Goal: Entertainment & Leisure: Consume media (video, audio)

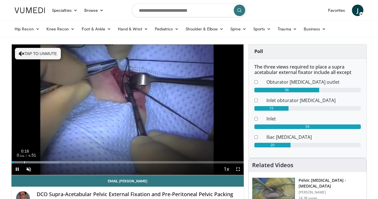
click at [24, 161] on div "0:16" at bounding box center [24, 162] width 1 height 2
click at [41, 163] on div "0:37" at bounding box center [41, 162] width 1 height 2
click at [32, 171] on span "Video Player" at bounding box center [28, 169] width 11 height 11
click at [239, 171] on span "Video Player" at bounding box center [237, 169] width 11 height 11
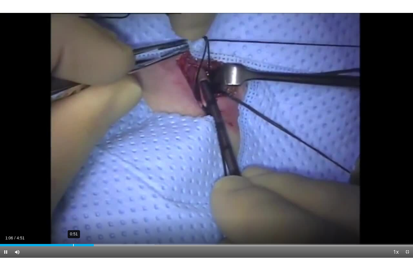
click at [73, 199] on div "0:51" at bounding box center [73, 245] width 1 height 2
click at [57, 199] on div "0:39" at bounding box center [57, 245] width 1 height 2
click at [44, 199] on div "0:31" at bounding box center [44, 245] width 1 height 2
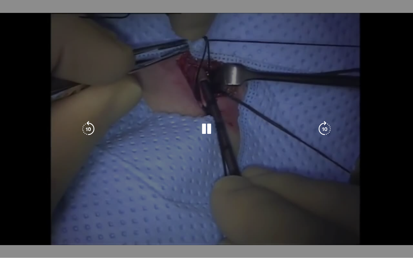
click at [26, 199] on div "Loaded : 44.71% 0:29 0:30" at bounding box center [206, 255] width 413 height 5
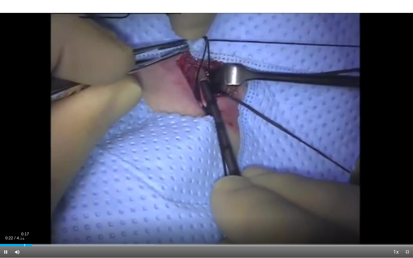
click at [24, 199] on div "Loaded : 37.44% 0:17 0:22" at bounding box center [206, 243] width 413 height 5
click at [79, 199] on div "0:55" at bounding box center [79, 245] width 1 height 2
click at [70, 199] on div "Loaded : 37.44% 0:49 0:59" at bounding box center [206, 243] width 413 height 5
click at [88, 199] on div "1:02" at bounding box center [88, 245] width 1 height 2
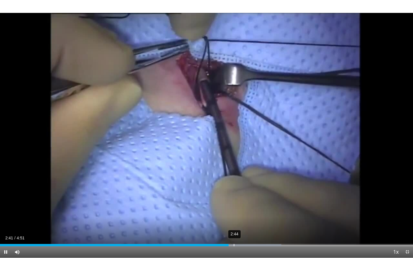
click at [234, 199] on div "Loaded : 68.12% 2:44 2:41" at bounding box center [206, 243] width 413 height 5
click at [240, 199] on div "2:48" at bounding box center [240, 245] width 1 height 2
click at [248, 199] on div "2:54" at bounding box center [248, 245] width 1 height 2
click at [257, 199] on div "3:00" at bounding box center [257, 245] width 1 height 2
click at [265, 199] on div "Loaded : 85.96% 3:06 3:02" at bounding box center [206, 243] width 413 height 5
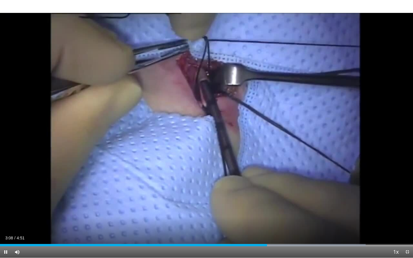
click at [278, 199] on div "Current Time 3:08 / Duration 4:51 Pause Skip Backward Skip Forward Mute 0% Load…" at bounding box center [206, 251] width 413 height 11
click at [278, 199] on div "Loaded : 88.52% 3:16 3:09" at bounding box center [206, 243] width 413 height 5
click at [291, 199] on div "Loaded : 89.40% 3:24 3:19" at bounding box center [206, 243] width 413 height 5
click at [303, 199] on div "Loaded : 92.84% 3:33 3:27" at bounding box center [206, 243] width 413 height 5
click at [316, 199] on div "3:42" at bounding box center [316, 245] width 1 height 2
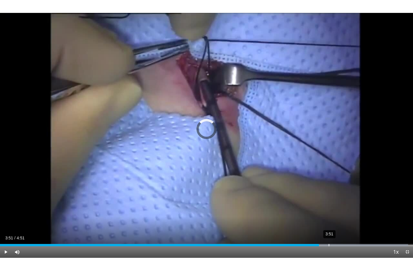
click at [329, 199] on div "3:51" at bounding box center [329, 245] width 1 height 2
click at [348, 199] on div "4:05" at bounding box center [348, 245] width 1 height 2
click at [359, 199] on div "4:12" at bounding box center [358, 245] width 1 height 2
click at [374, 199] on div "4:23" at bounding box center [374, 245] width 1 height 2
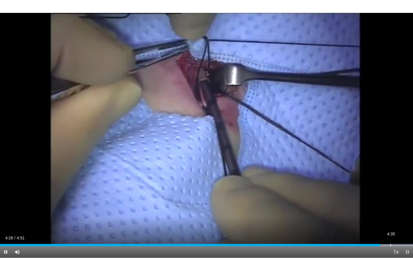
click at [378, 199] on div "4:35" at bounding box center [391, 245] width 1 height 2
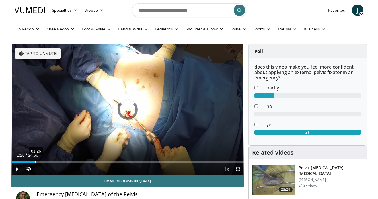
click at [35, 161] on div "01:26" at bounding box center [35, 162] width 1 height 2
click at [52, 161] on div "02:27" at bounding box center [52, 162] width 1 height 2
click at [61, 162] on div "02:59" at bounding box center [61, 162] width 1 height 2
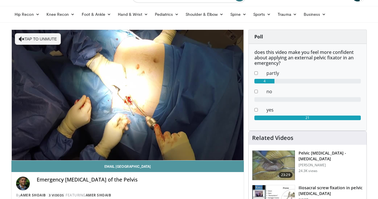
scroll to position [20, 0]
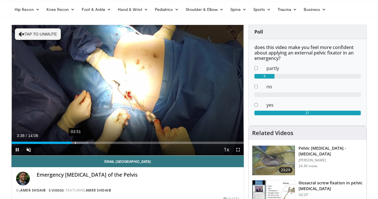
click at [75, 143] on div "03:51" at bounding box center [75, 143] width 1 height 2
click at [81, 142] on div "04:13" at bounding box center [81, 143] width 1 height 2
click at [89, 142] on div "04:39" at bounding box center [88, 143] width 1 height 2
click at [92, 143] on div "04:49" at bounding box center [92, 143] width 1 height 2
click at [102, 143] on div "05:27" at bounding box center [102, 143] width 1 height 2
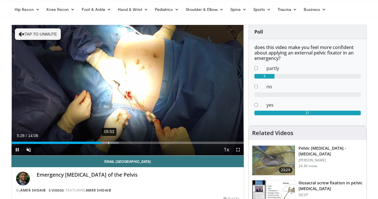
click at [109, 143] on div "05:53" at bounding box center [108, 143] width 1 height 2
click at [112, 143] on div "06:02" at bounding box center [111, 143] width 1 height 2
click at [119, 142] on div "06:32" at bounding box center [119, 143] width 1 height 2
click at [130, 143] on div "07:12" at bounding box center [130, 143] width 1 height 2
click at [137, 143] on div "07:38" at bounding box center [137, 143] width 1 height 2
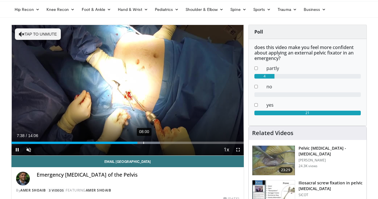
click at [144, 143] on div "08:00" at bounding box center [143, 143] width 1 height 2
click at [31, 150] on span "Video Player" at bounding box center [28, 149] width 11 height 11
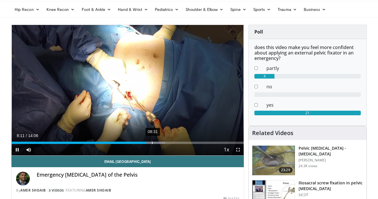
click at [152, 142] on div "08:31" at bounding box center [152, 143] width 1 height 2
click at [161, 142] on div "09:03" at bounding box center [161, 143] width 1 height 2
click at [170, 142] on div "09:35" at bounding box center [170, 143] width 1 height 2
click at [179, 143] on div "10:11" at bounding box center [179, 143] width 1 height 2
click at [189, 142] on div "10:44" at bounding box center [189, 143] width 1 height 2
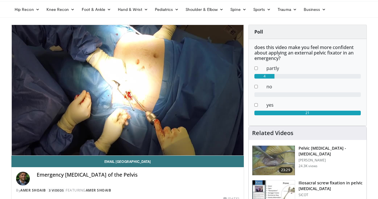
click at [197, 143] on video-js "**********" at bounding box center [127, 90] width 232 height 131
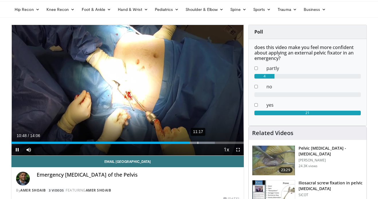
click at [198, 143] on div "11:17" at bounding box center [198, 143] width 1 height 2
click at [210, 143] on div "12:01" at bounding box center [210, 143] width 1 height 2
click at [217, 143] on div "12:26" at bounding box center [217, 143] width 1 height 2
click at [224, 143] on div "12:51" at bounding box center [224, 143] width 1 height 2
click at [18, 149] on span "Video Player" at bounding box center [16, 149] width 11 height 11
